Goal: Information Seeking & Learning: Learn about a topic

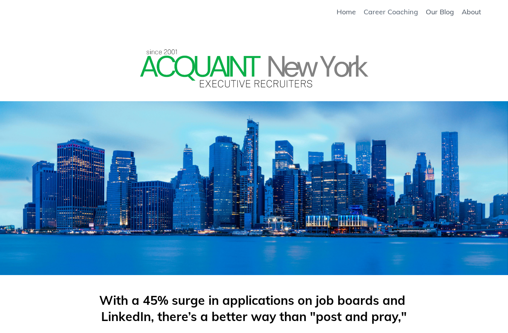
click at [403, 12] on link "Career Coaching" at bounding box center [391, 12] width 54 height 8
